Goal: Information Seeking & Learning: Learn about a topic

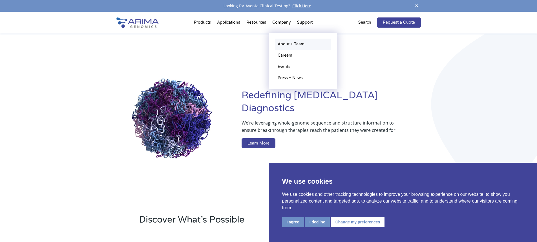
click at [284, 40] on link "About + Team" at bounding box center [303, 44] width 56 height 11
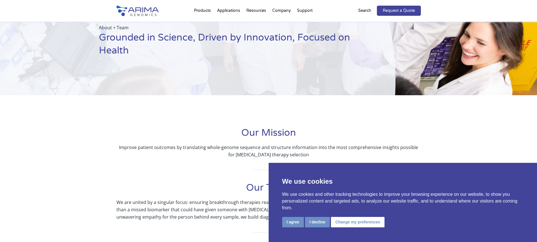
scroll to position [32, 0]
click at [292, 229] on div "We use cookies We use cookies and other tracking technologies to improve your b…" at bounding box center [402, 202] width 268 height 79
click at [293, 224] on button "I agree" at bounding box center [293, 222] width 22 height 10
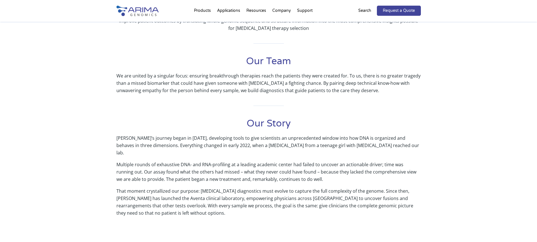
scroll to position [155, 0]
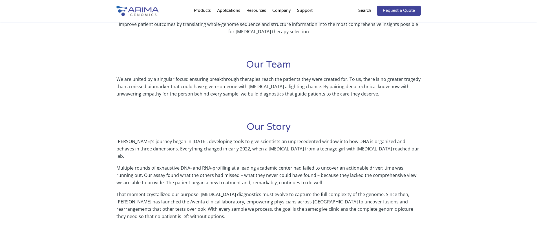
click at [336, 212] on p "That moment crystallized our purpose: cancer diagnostics must evolve to capture…" at bounding box center [268, 208] width 304 height 34
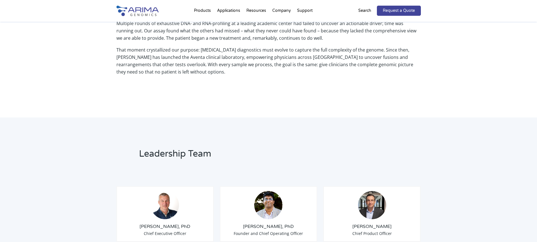
scroll to position [299, 0]
click at [269, 230] on span "Founder and Chief Operating Officer" at bounding box center [268, 232] width 69 height 5
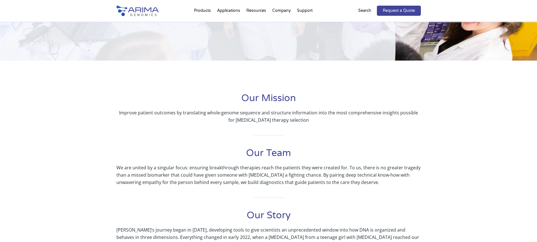
scroll to position [79, 0]
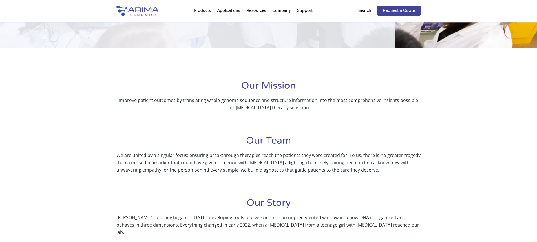
click at [259, 106] on p "Improve patient outcomes by translating whole-genome sequence and structure inf…" at bounding box center [268, 104] width 304 height 15
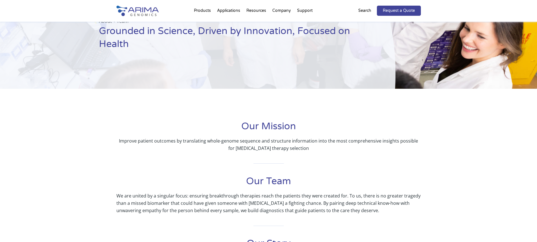
scroll to position [0, 0]
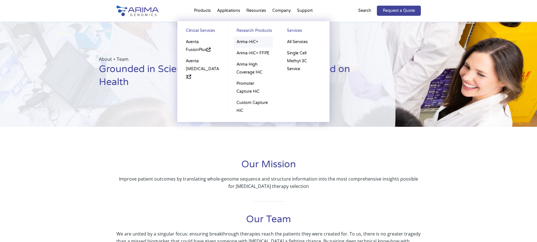
click at [250, 41] on link "Arima-HiC+" at bounding box center [253, 41] width 39 height 11
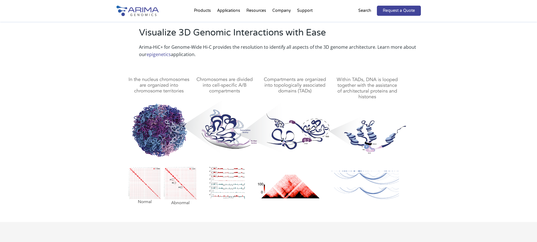
scroll to position [248, 0]
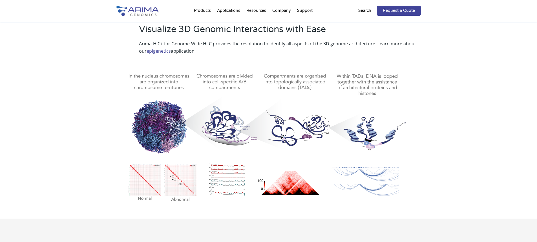
click at [151, 49] on link "epigenetics" at bounding box center [159, 51] width 24 height 6
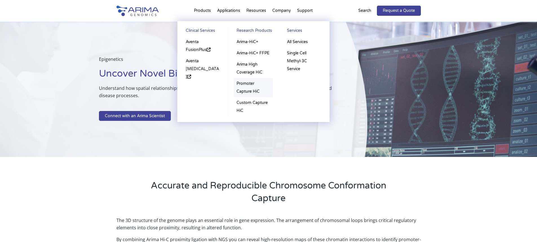
click at [248, 79] on link "Promoter Capture HiC" at bounding box center [253, 87] width 39 height 19
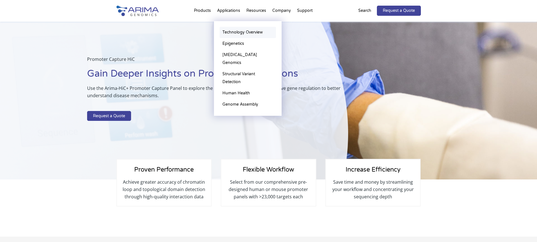
click at [241, 32] on link "Technology Overview" at bounding box center [247, 32] width 56 height 11
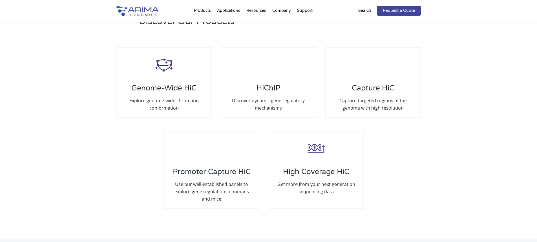
scroll to position [1060, 0]
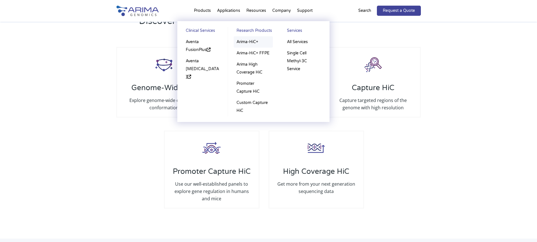
click at [249, 41] on link "Arima-HiC+" at bounding box center [253, 41] width 39 height 11
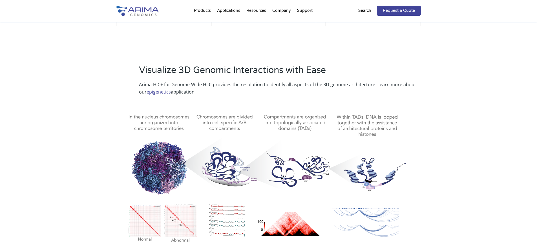
scroll to position [151, 0]
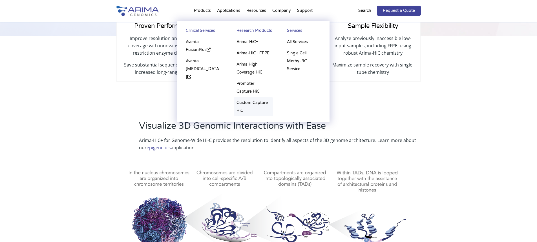
click at [242, 101] on link "Custom Capture HiC" at bounding box center [253, 106] width 39 height 19
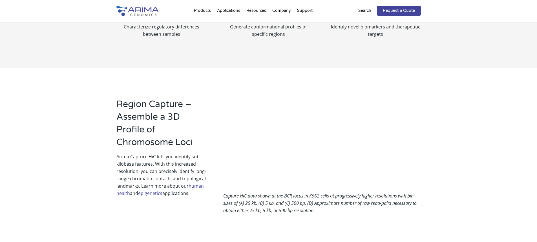
scroll to position [313, 0]
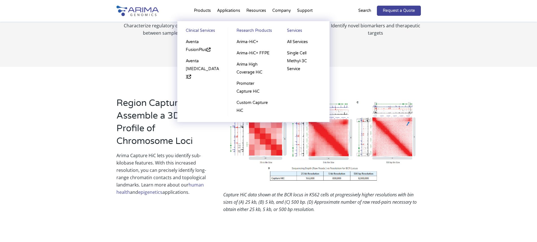
click at [249, 30] on link "Research Products" at bounding box center [253, 32] width 39 height 10
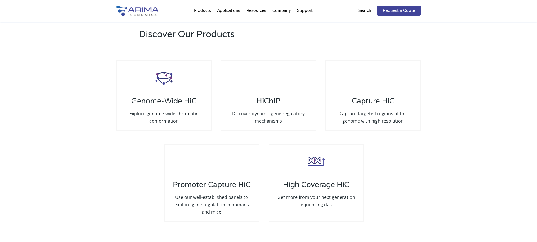
scroll to position [1047, 0]
